Goal: Transaction & Acquisition: Purchase product/service

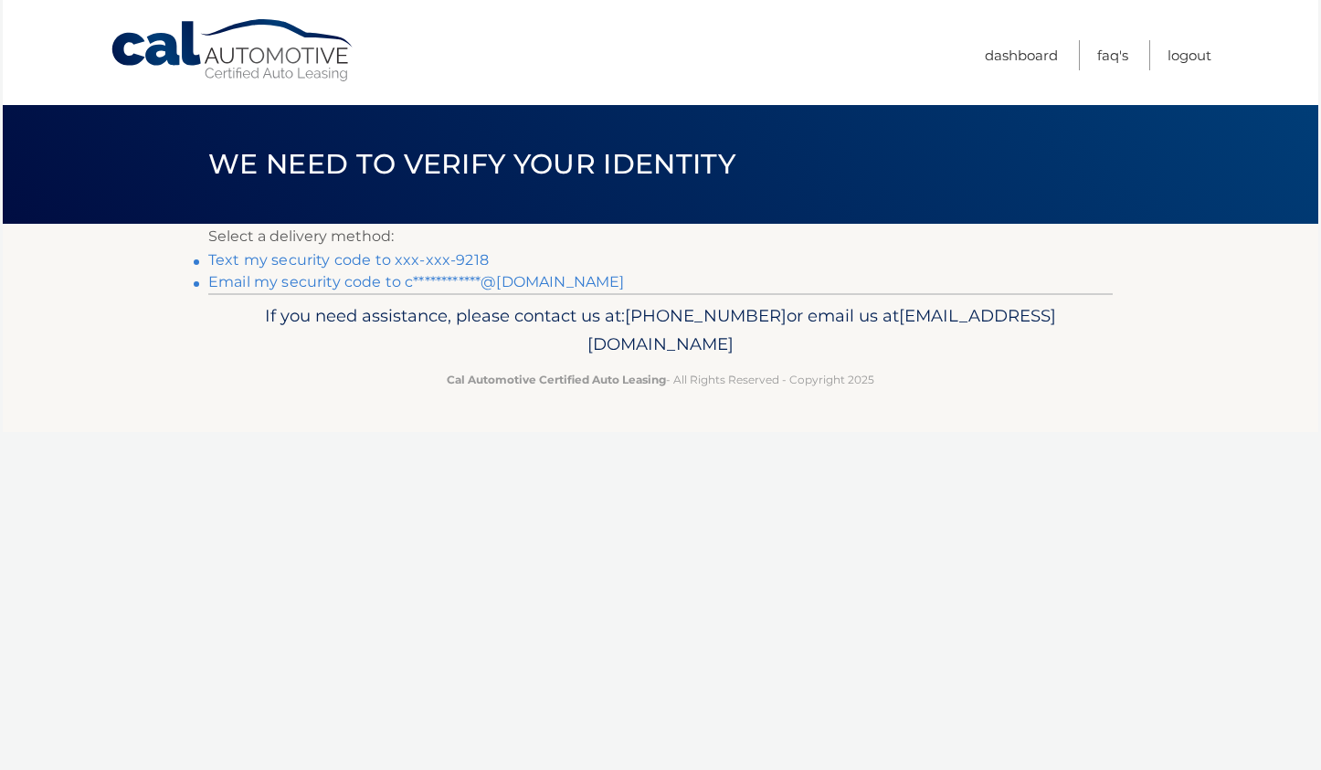
click at [466, 259] on link "Text my security code to xxx-xxx-9218" at bounding box center [348, 259] width 280 height 17
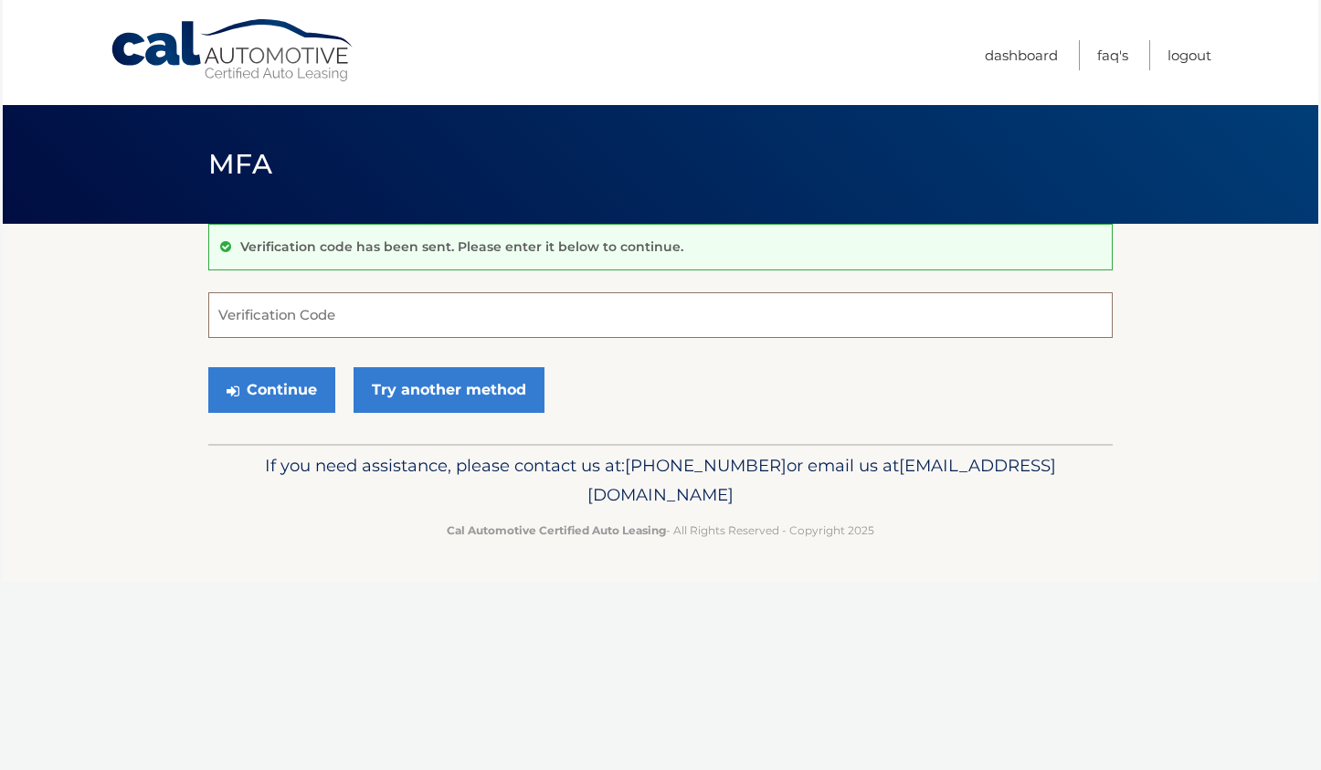
click at [552, 326] on input "Verification Code" at bounding box center [660, 315] width 904 height 46
type input "053204"
click at [290, 393] on button "Continue" at bounding box center [271, 390] width 127 height 46
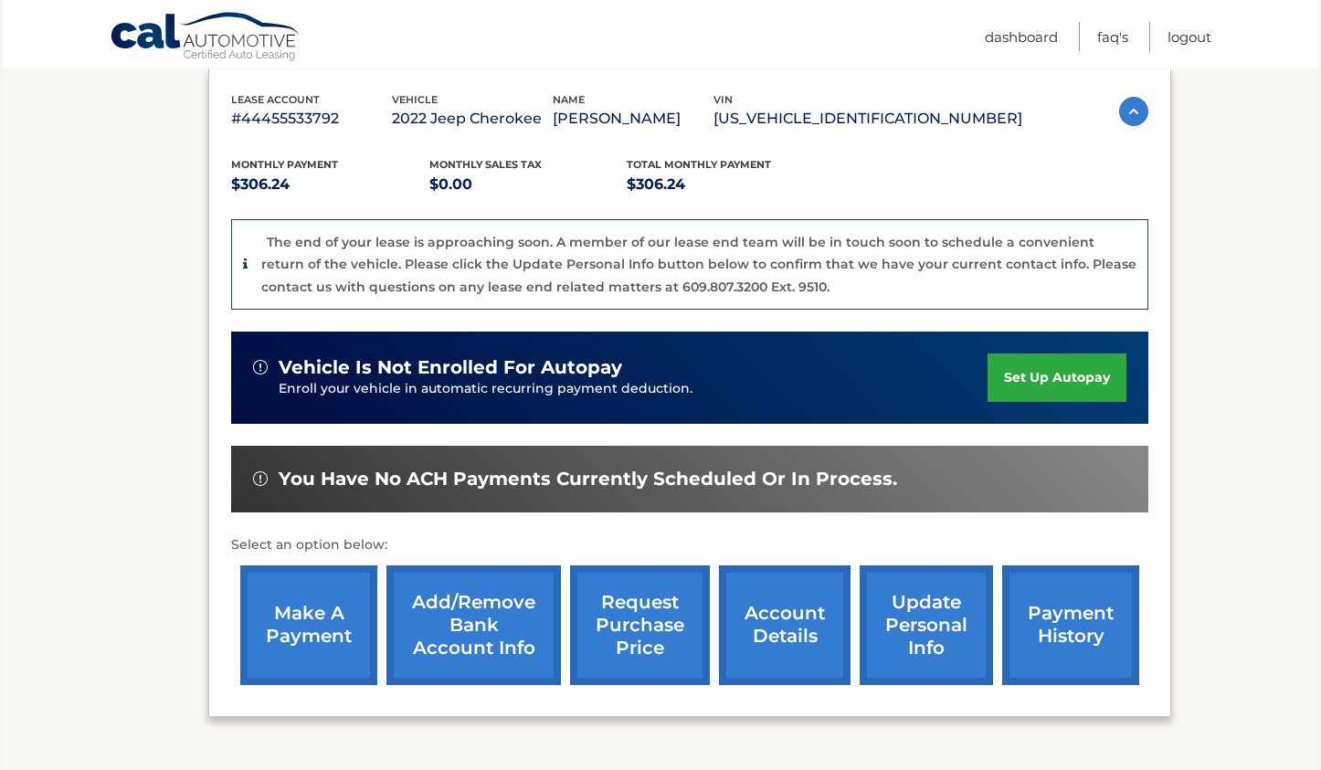
scroll to position [466, 0]
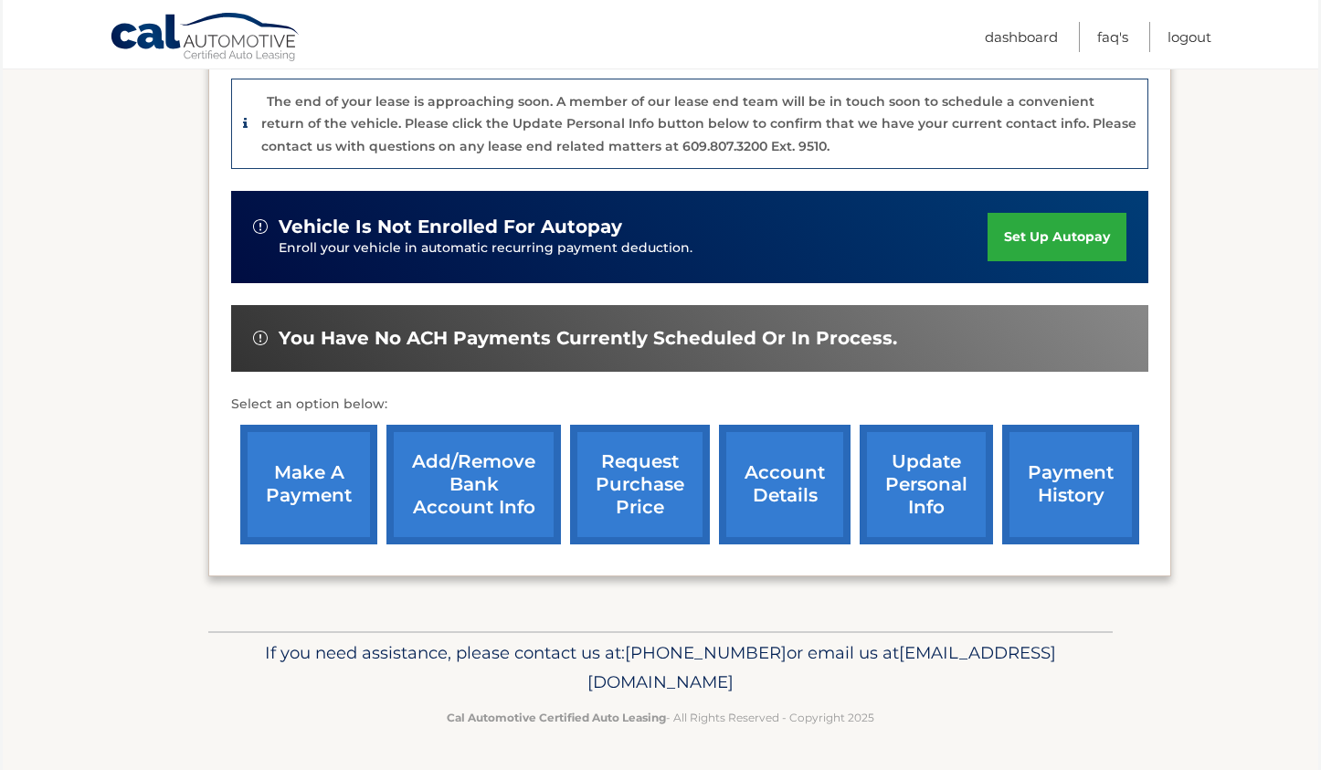
click at [326, 480] on link "make a payment" at bounding box center [308, 485] width 137 height 120
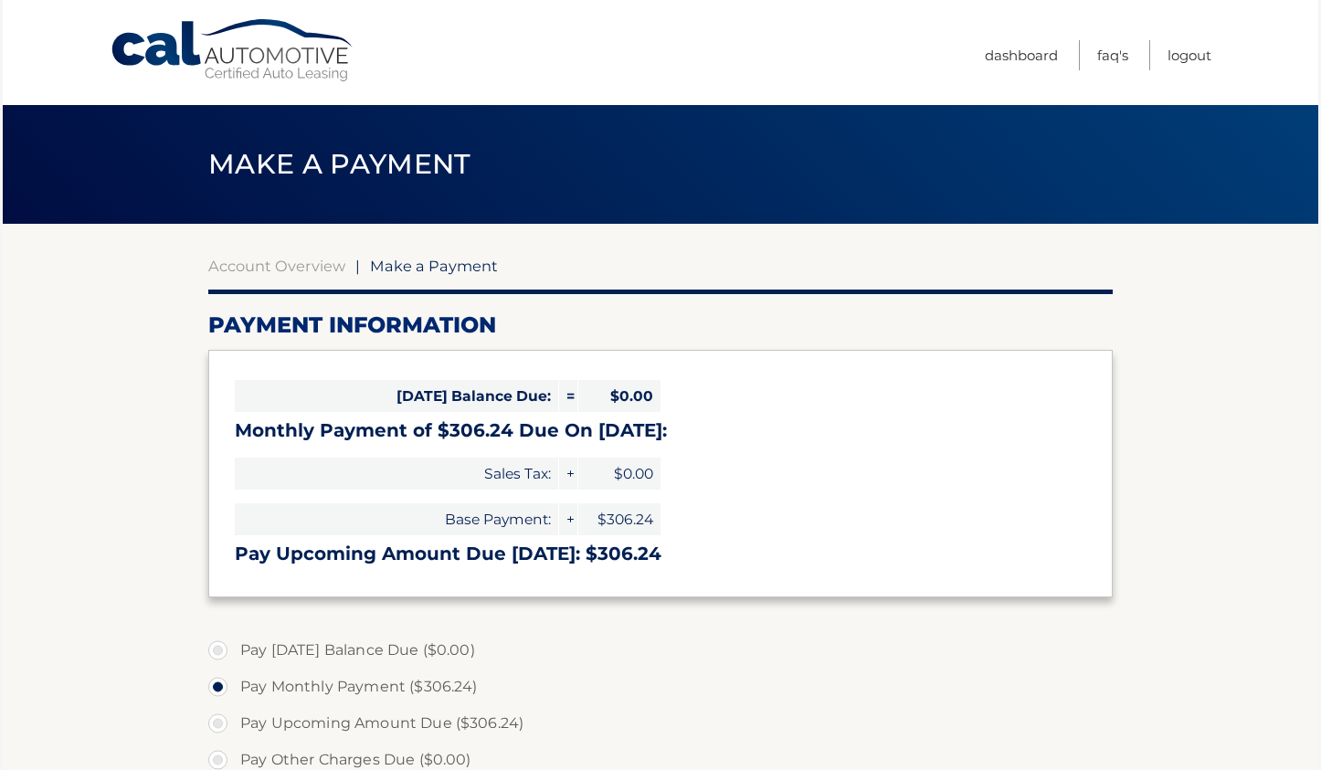
select select "M2VjN2MzMzQtOGNiOC00NzAyLWI1NGUtNDhiY2JkODZkOGE2"
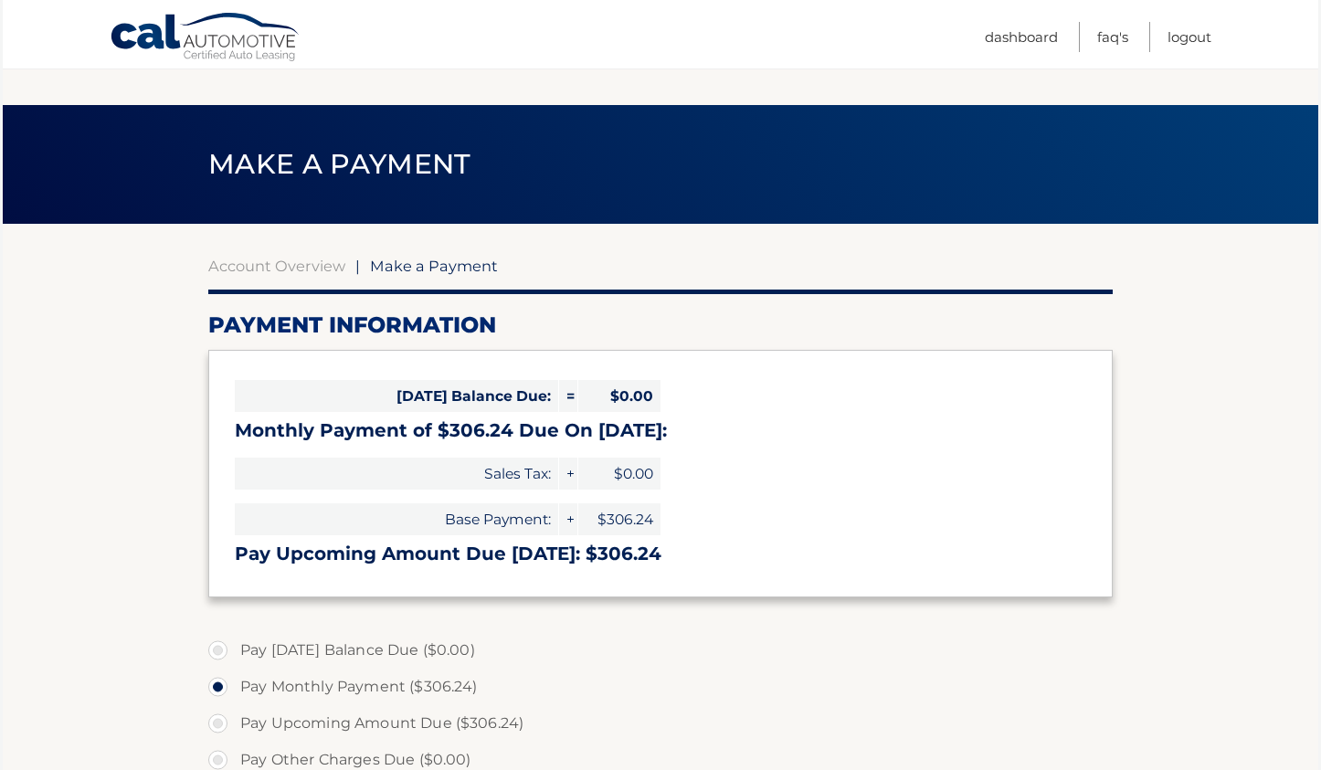
scroll to position [280, 0]
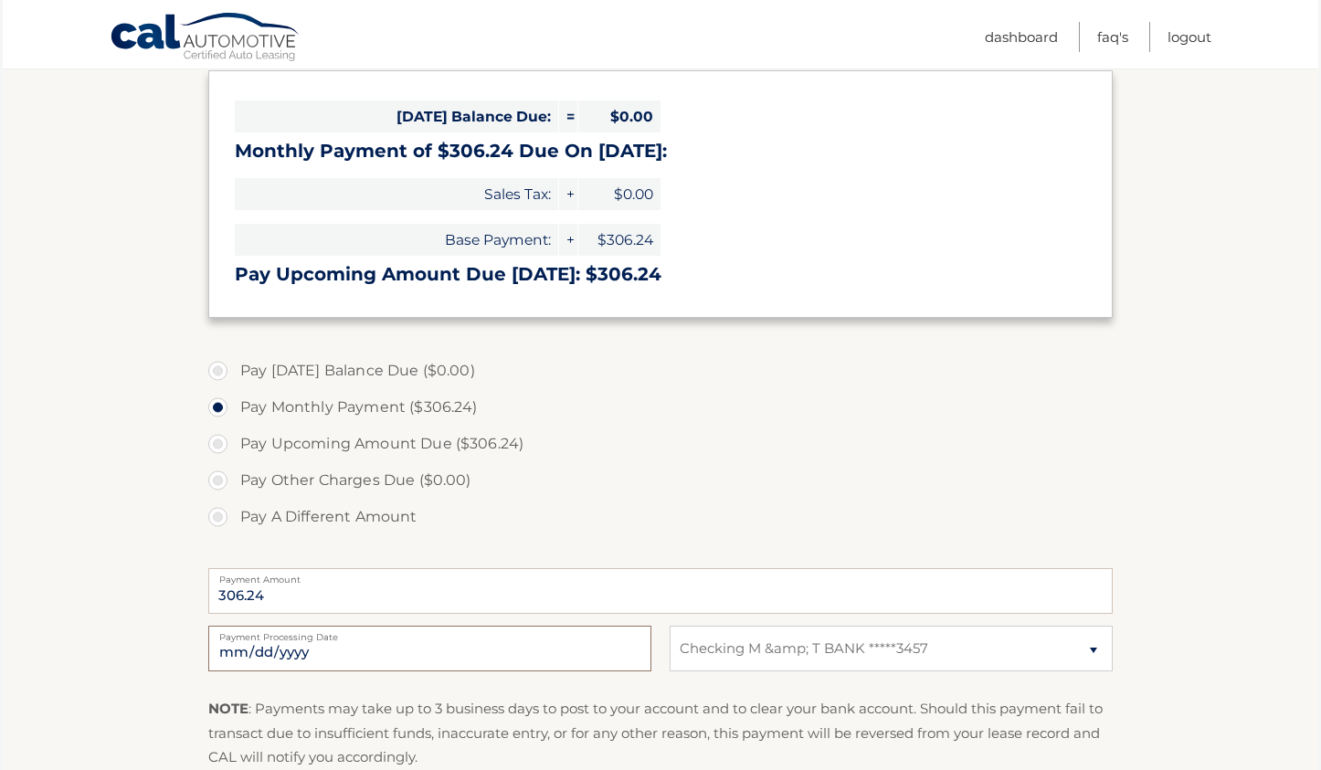
click at [630, 655] on input "[DATE]" at bounding box center [429, 649] width 443 height 46
type input "[DATE]"
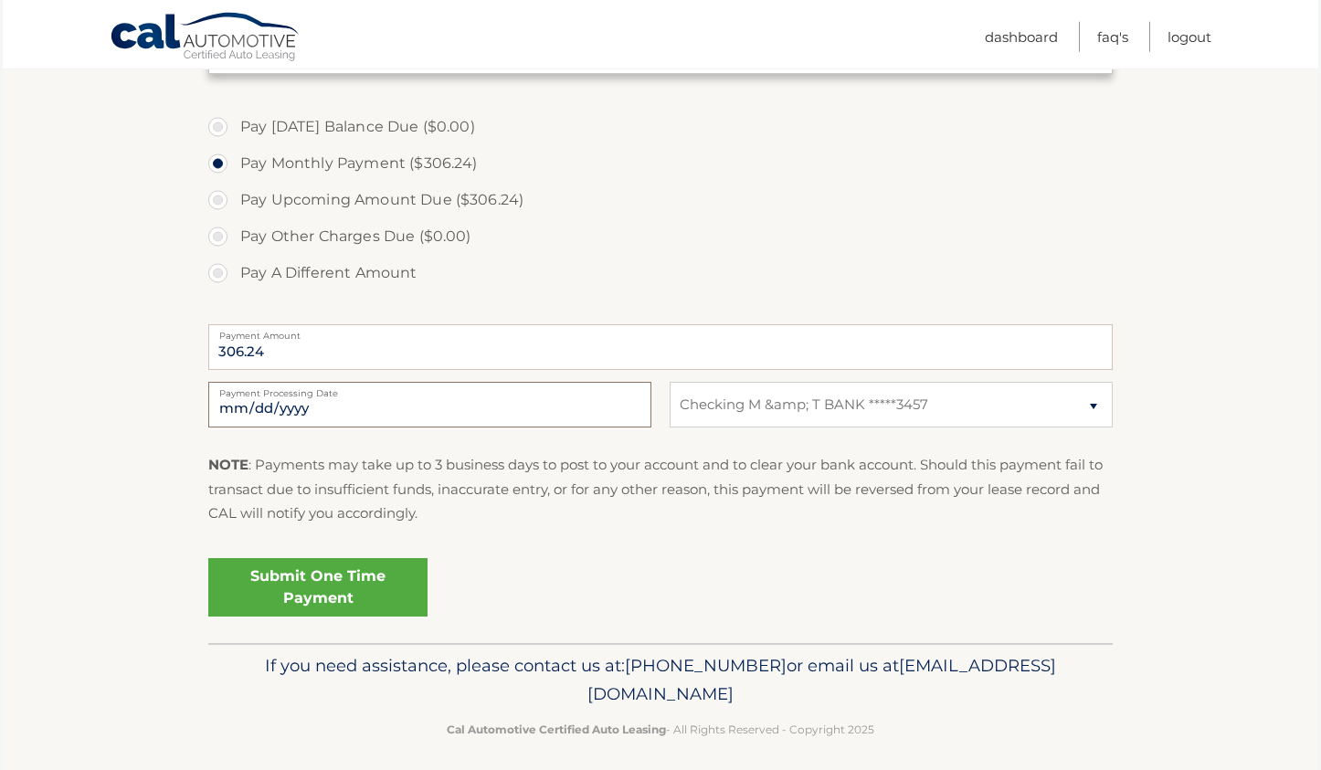
scroll to position [535, 0]
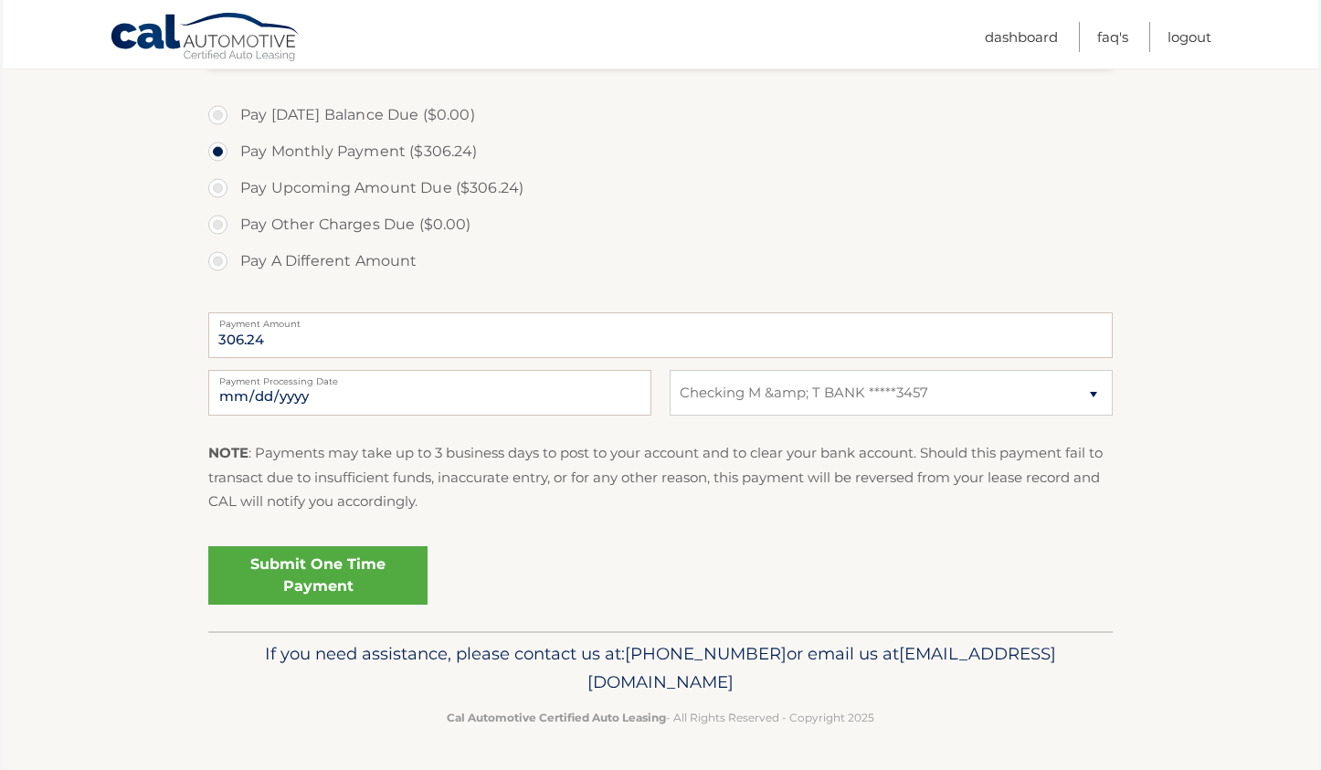
click at [334, 574] on link "Submit One Time Payment" at bounding box center [317, 575] width 219 height 58
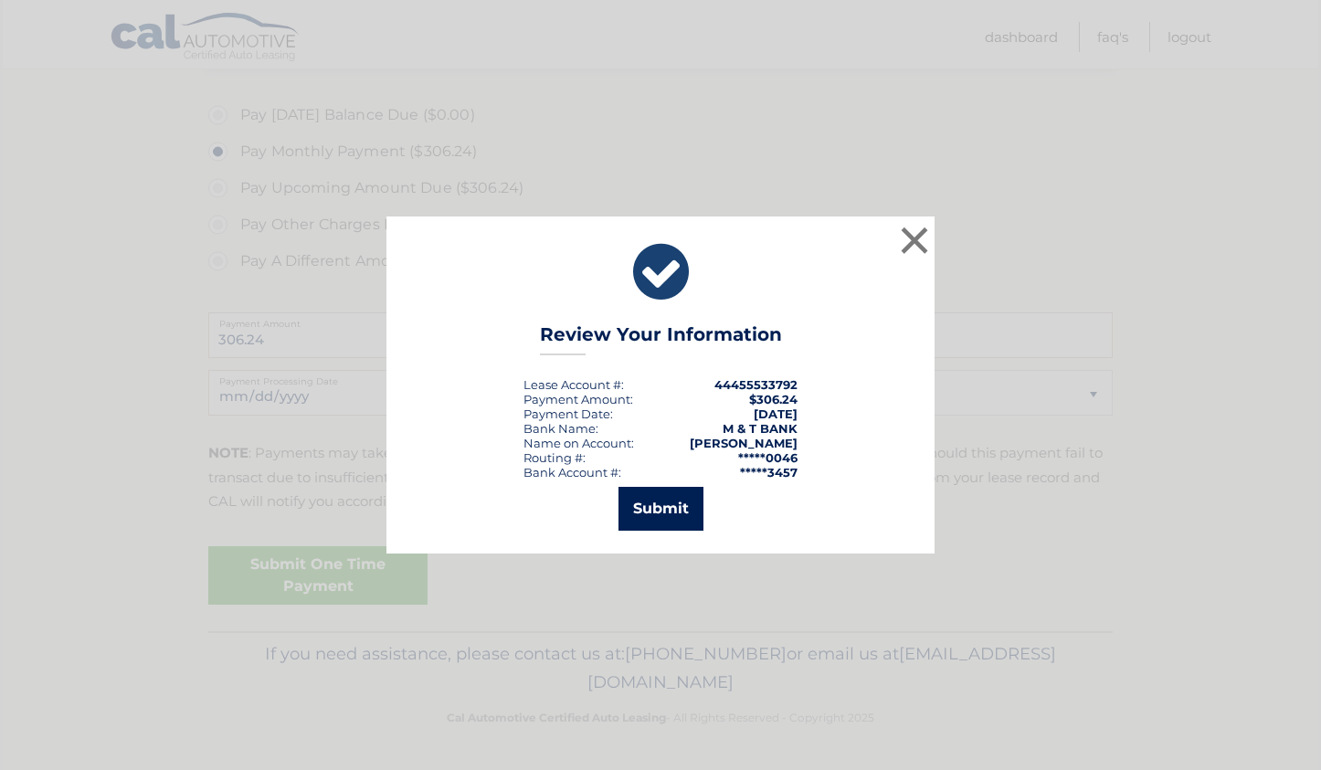
click at [658, 497] on button "Submit" at bounding box center [660, 509] width 85 height 44
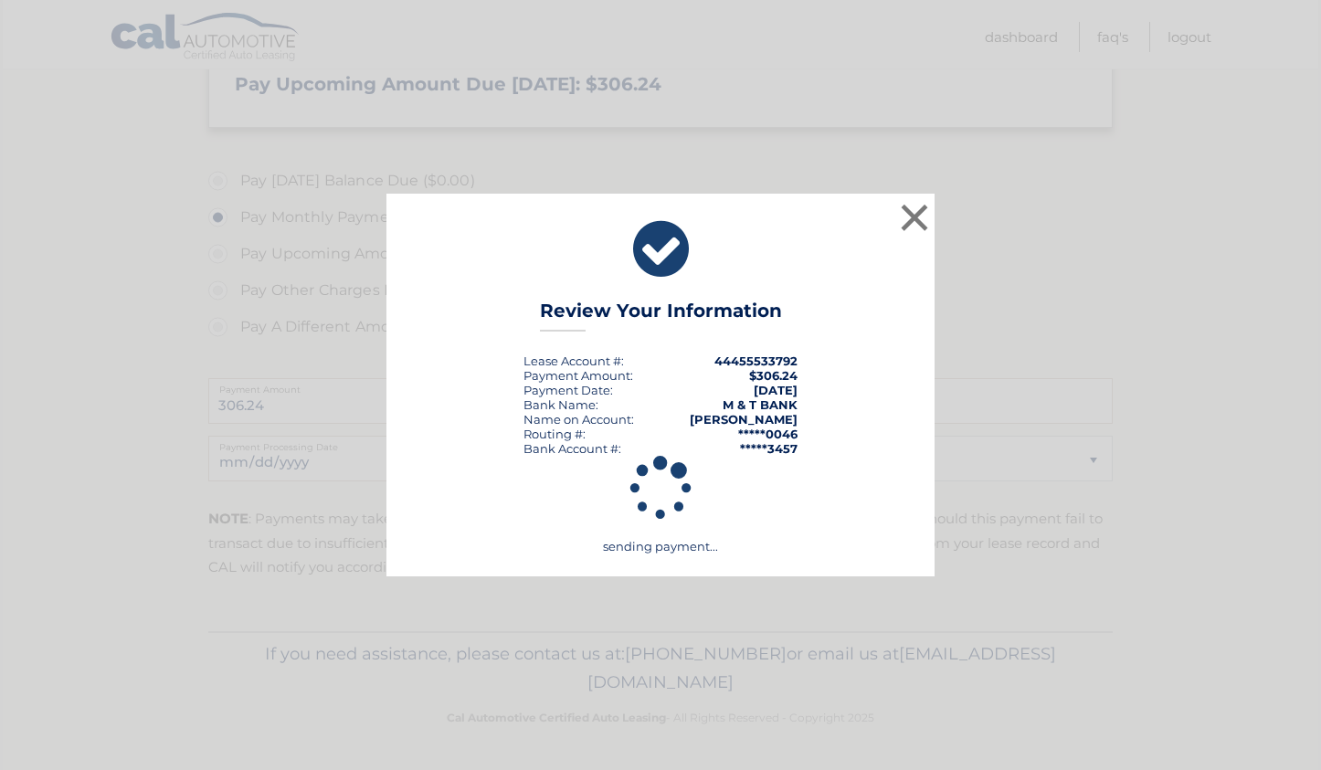
scroll to position [470, 0]
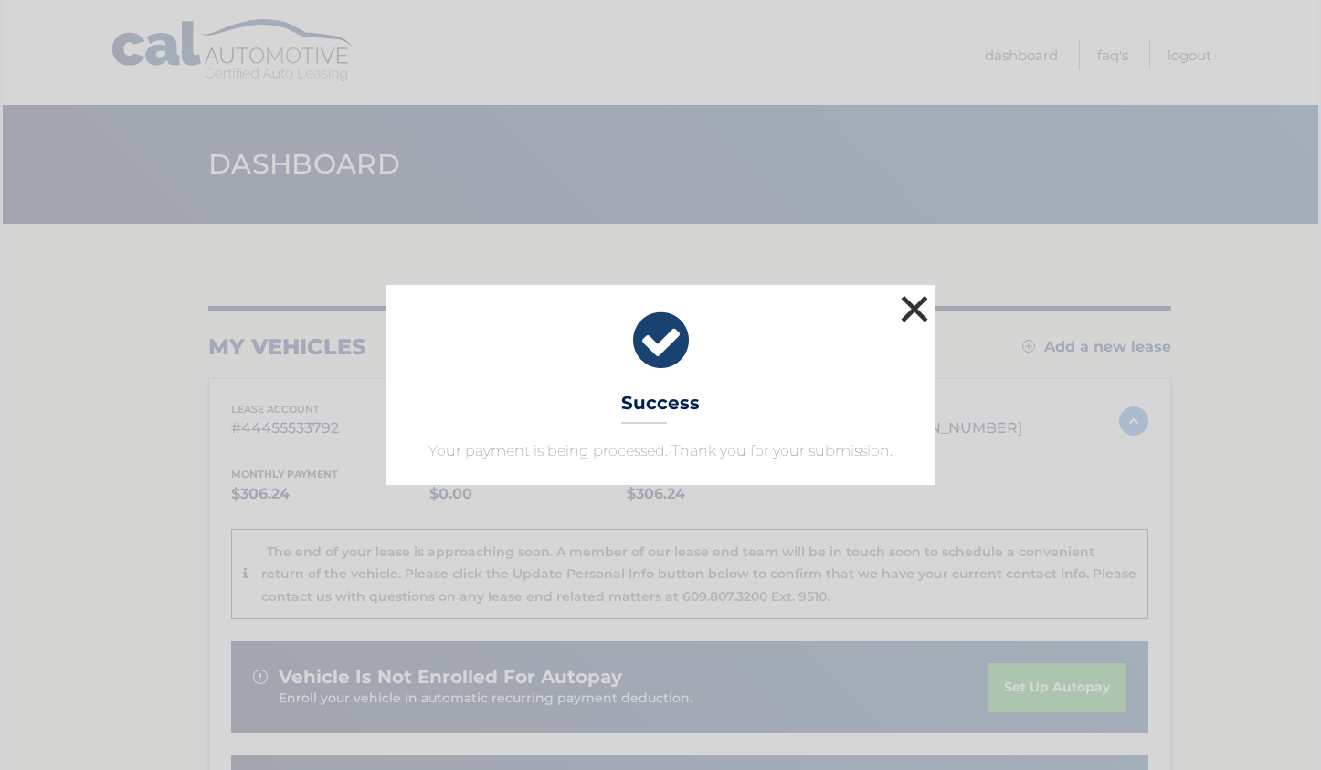
click at [913, 300] on button "×" at bounding box center [914, 308] width 37 height 37
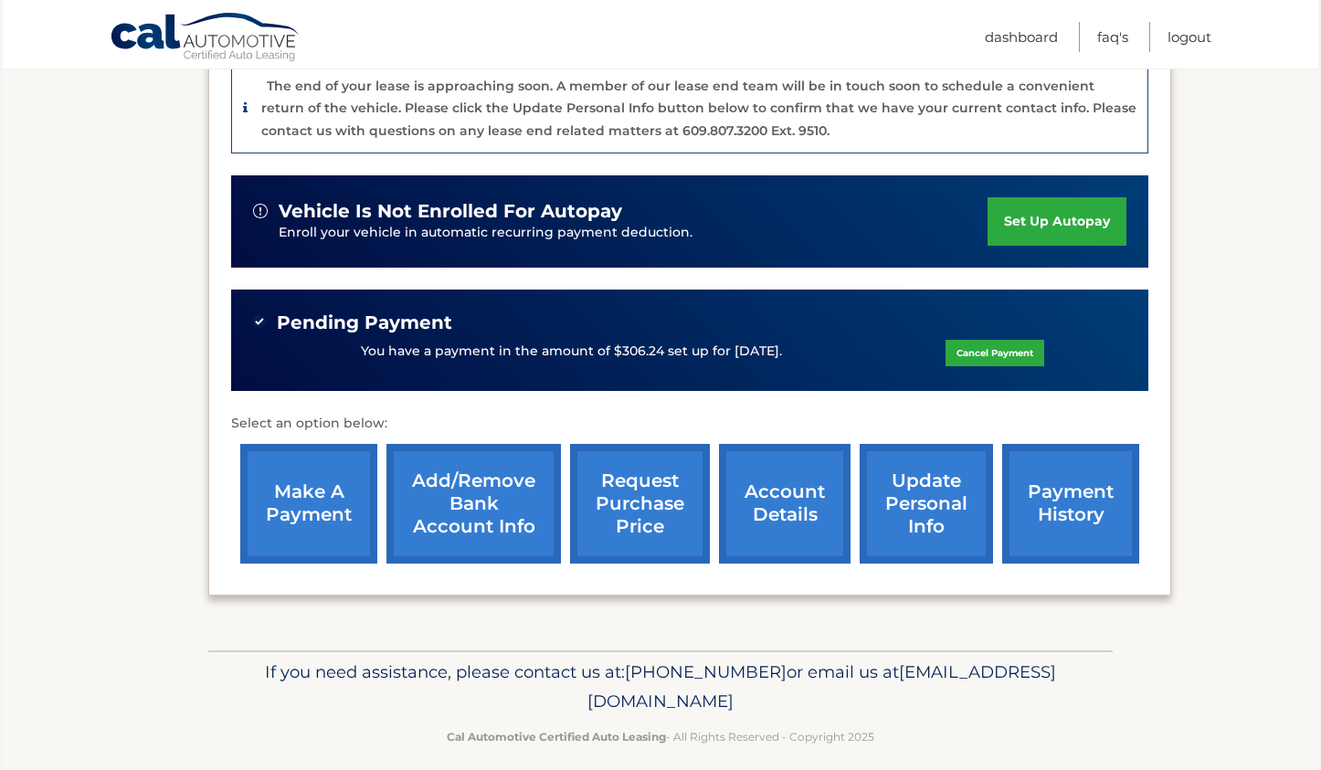
scroll to position [93, 0]
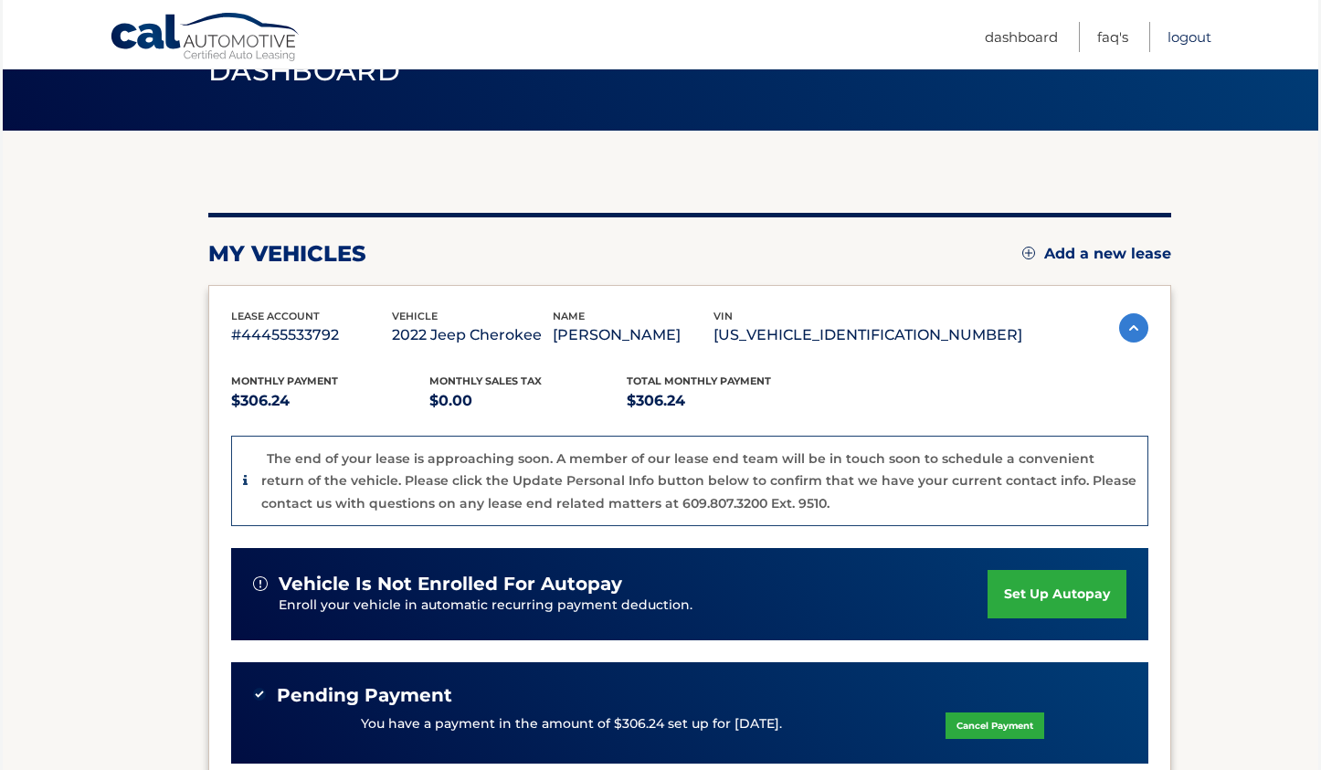
click at [1197, 41] on link "Logout" at bounding box center [1189, 37] width 44 height 30
